Goal: Transaction & Acquisition: Purchase product/service

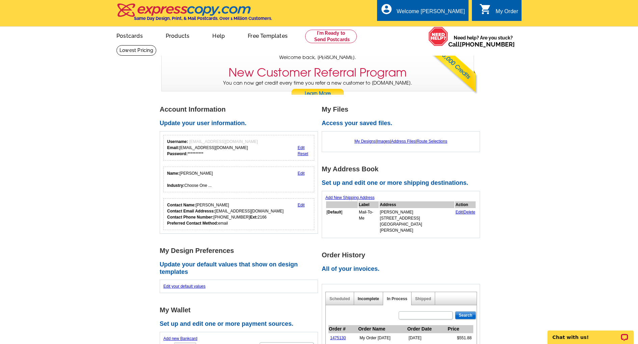
click at [364, 297] on link "Incomplete" at bounding box center [368, 299] width 21 height 5
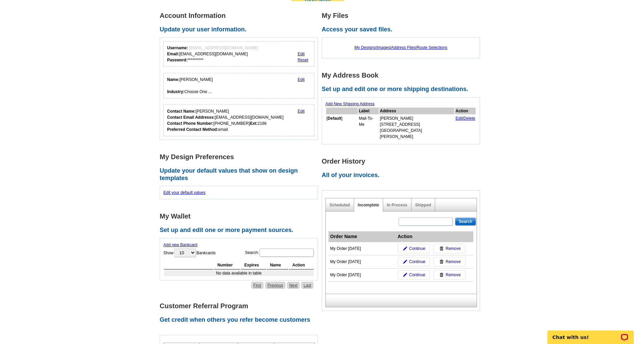
scroll to position [93, 0]
click at [413, 245] on link "Continue" at bounding box center [414, 249] width 32 height 9
click at [414, 246] on span "Continue" at bounding box center [417, 249] width 16 height 6
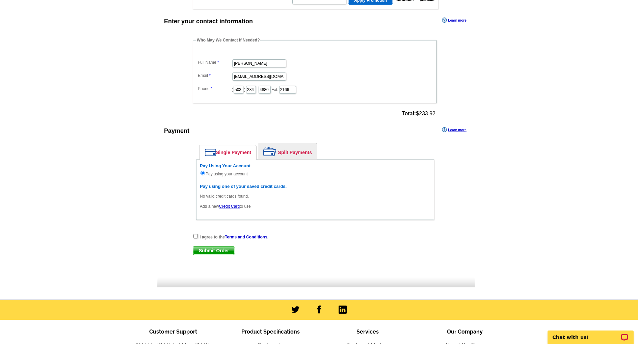
scroll to position [195, 0]
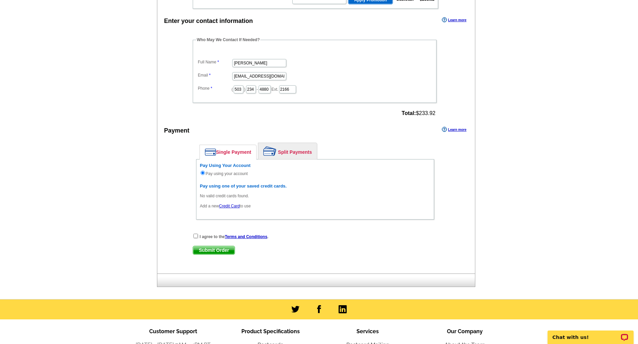
click at [196, 237] on input "checkbox" at bounding box center [195, 236] width 4 height 4
checkbox input "true"
click at [206, 247] on span "Submit Order" at bounding box center [214, 250] width 42 height 8
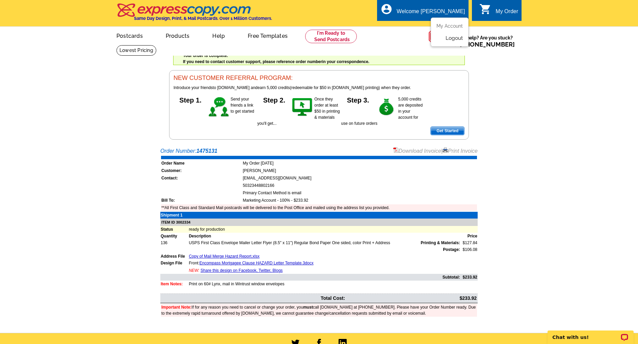
click at [451, 38] on link "Logout" at bounding box center [454, 38] width 17 height 6
